Goal: Task Accomplishment & Management: Use online tool/utility

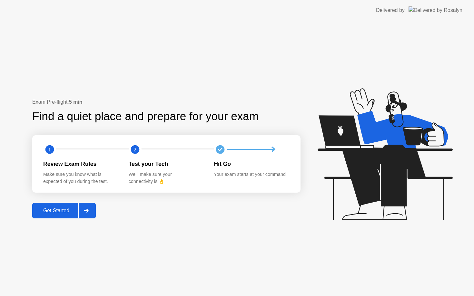
click at [87, 218] on div at bounding box center [85, 210] width 15 height 15
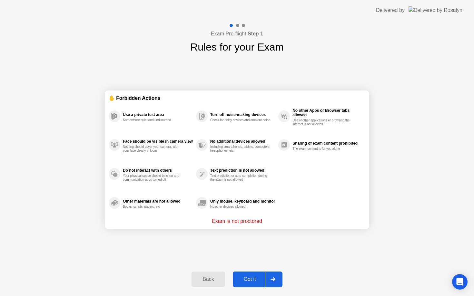
click at [280, 281] on div at bounding box center [272, 279] width 15 height 15
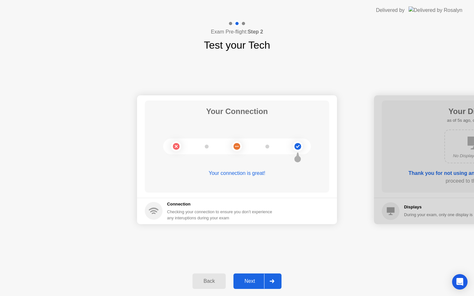
click at [272, 290] on div "Back Next" at bounding box center [237, 282] width 474 height 30
click at [272, 285] on div at bounding box center [271, 281] width 15 height 15
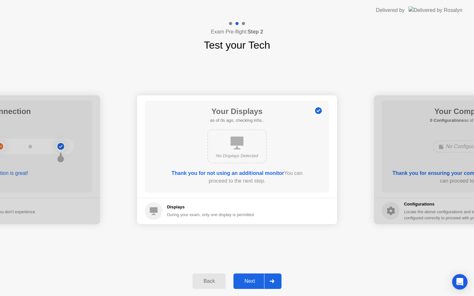
click at [272, 285] on div at bounding box center [271, 281] width 15 height 15
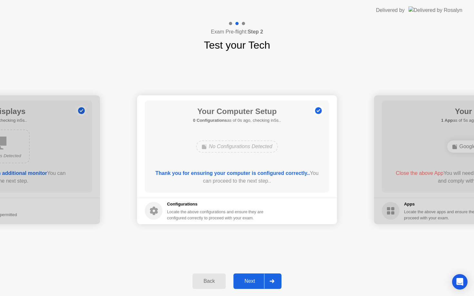
click at [272, 285] on div at bounding box center [271, 281] width 15 height 15
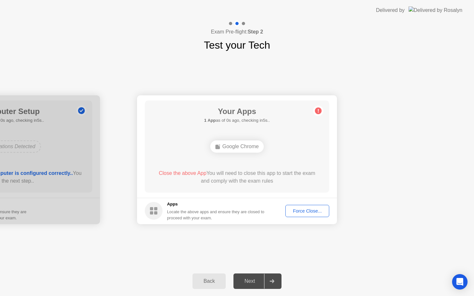
click at [272, 285] on div at bounding box center [271, 281] width 15 height 15
click at [311, 216] on button "Force Close..." at bounding box center [307, 211] width 44 height 12
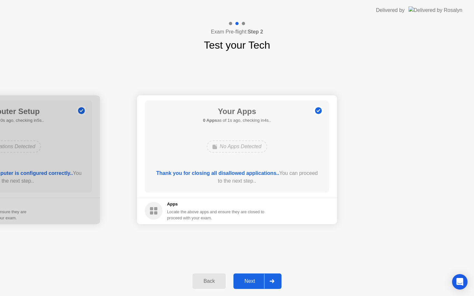
click at [275, 279] on div at bounding box center [271, 281] width 15 height 15
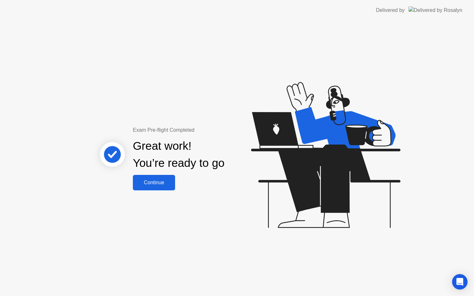
click at [171, 178] on button "Continue" at bounding box center [154, 182] width 42 height 15
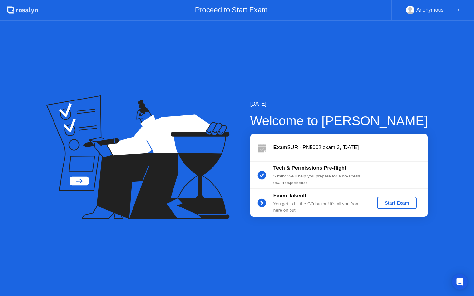
click at [390, 211] on div "Exam Takeoff You get to hit the GO button! It’s all you from here on out Start …" at bounding box center [338, 203] width 177 height 28
click at [389, 204] on div "Start Exam" at bounding box center [397, 203] width 35 height 5
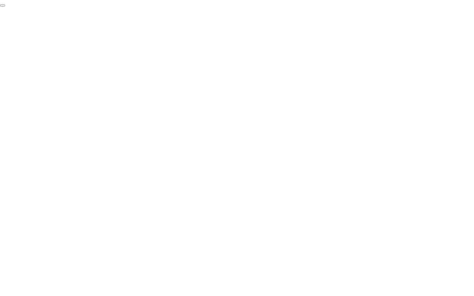
click div "End Proctoring Session"
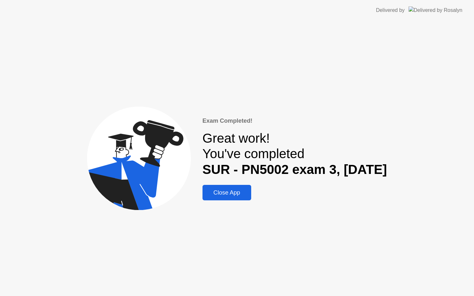
click at [221, 193] on div "Close App" at bounding box center [226, 193] width 45 height 7
